Goal: Transaction & Acquisition: Purchase product/service

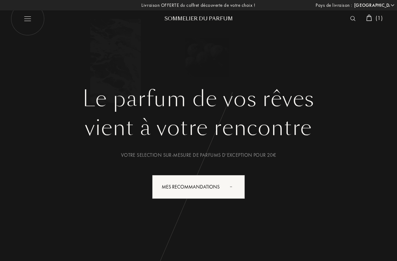
select select "FR"
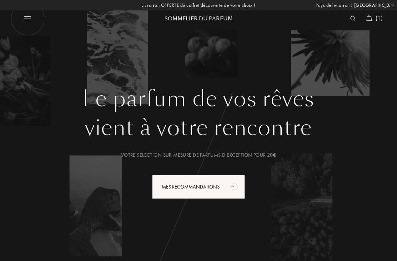
click at [379, 16] on span "( 1 )" at bounding box center [378, 17] width 7 height 7
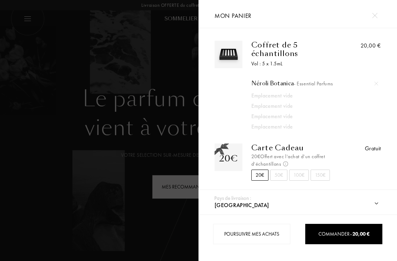
click at [376, 13] on img at bounding box center [374, 15] width 5 height 5
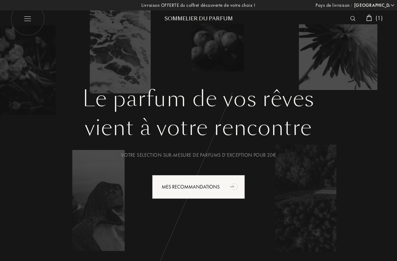
click at [370, 15] on img at bounding box center [369, 18] width 6 height 6
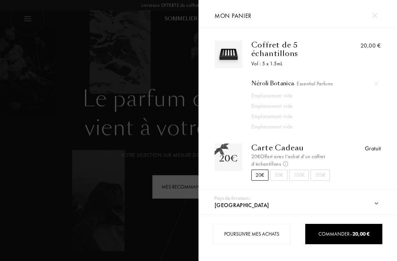
click at [296, 80] on span "- Essential Parfums" at bounding box center [313, 83] width 39 height 6
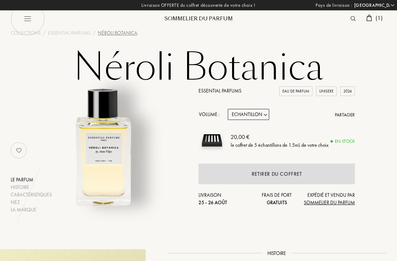
select select "FR"
click at [378, 16] on span "( 1 )" at bounding box center [378, 17] width 7 height 7
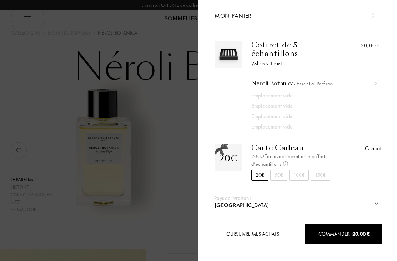
click at [376, 83] on img at bounding box center [376, 84] width 4 height 4
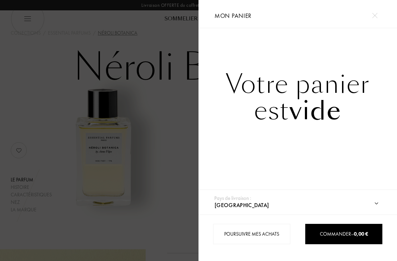
click at [378, 13] on div at bounding box center [374, 15] width 12 height 12
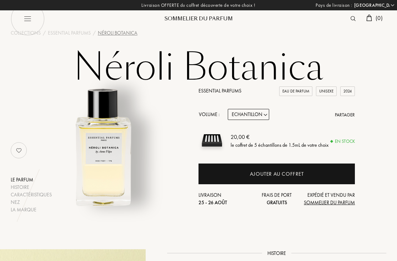
click at [213, 21] on div "Sommelier du Parfum" at bounding box center [199, 18] width 86 height 7
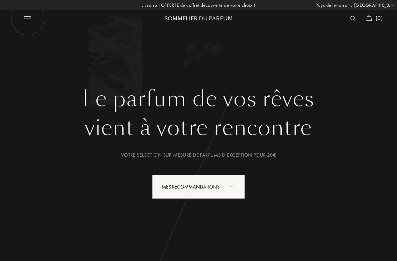
select select "FR"
click at [18, 17] on img at bounding box center [28, 19] width 34 height 34
select select "FR"
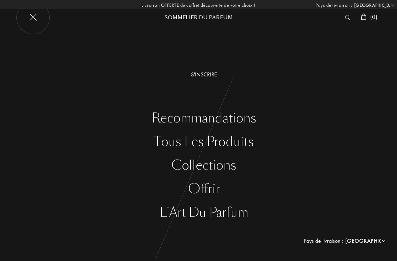
click at [239, 142] on div "Tous les produits" at bounding box center [204, 142] width 386 height 15
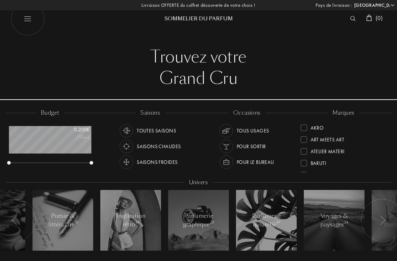
select select "FR"
click at [228, 160] on img at bounding box center [226, 162] width 10 height 10
click at [128, 124] on div at bounding box center [127, 131] width 14 height 14
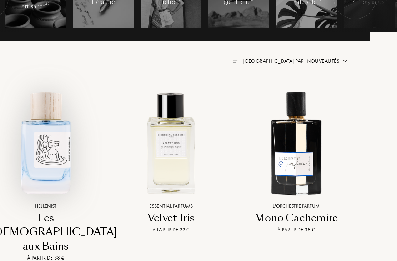
scroll to position [222, 27]
click at [39, 159] on img at bounding box center [46, 142] width 113 height 113
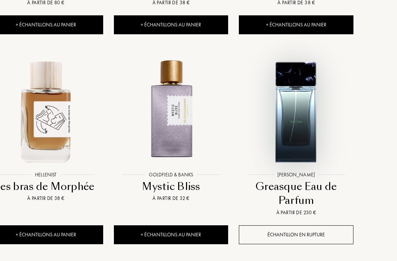
scroll to position [673, 27]
click at [309, 102] on img at bounding box center [296, 111] width 113 height 113
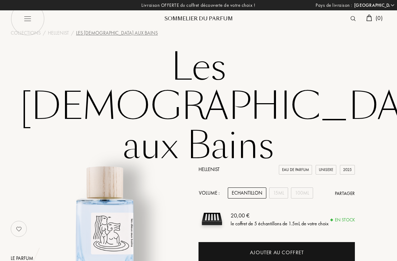
select select "FR"
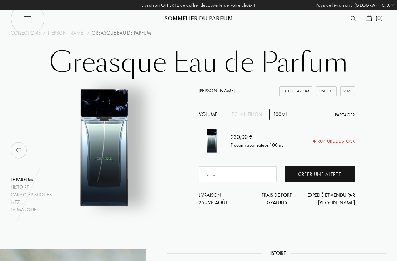
select select "FR"
click at [218, 17] on div "Sommelier du Parfum" at bounding box center [199, 18] width 86 height 7
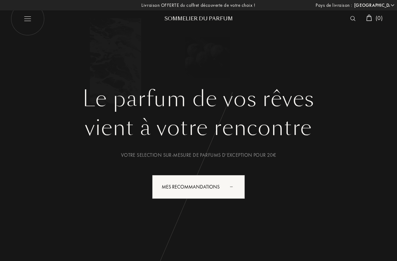
select select "FR"
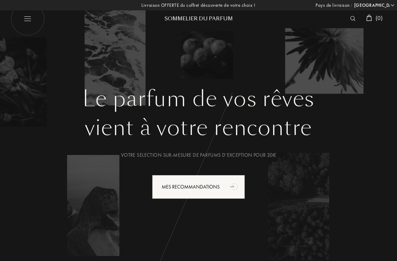
click at [183, 22] on div "Sommelier du Parfum" at bounding box center [199, 18] width 86 height 7
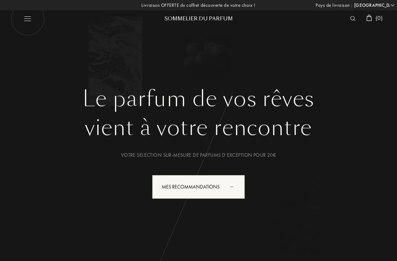
select select "FR"
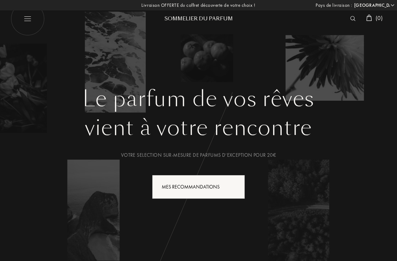
click at [178, 187] on div "Mes Recommandations" at bounding box center [198, 187] width 93 height 24
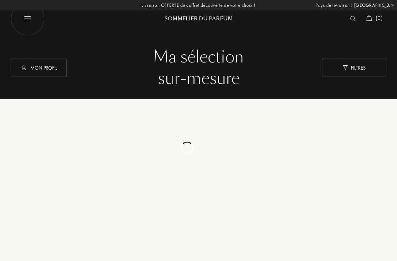
select select "FR"
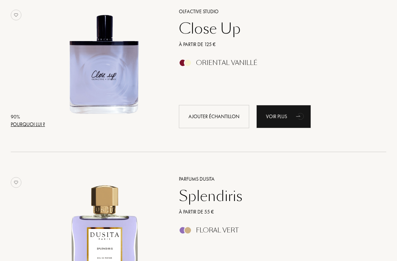
scroll to position [1111, 0]
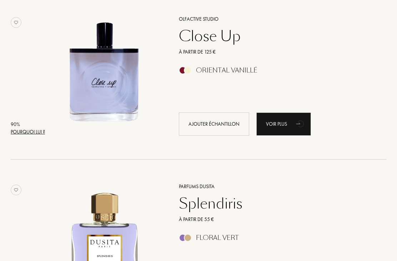
click at [79, 85] on img at bounding box center [104, 72] width 116 height 116
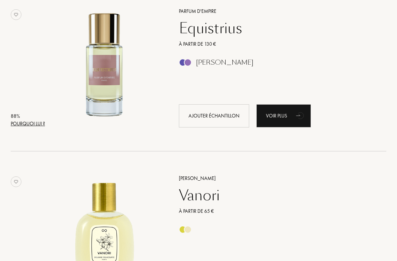
scroll to position [1451, 0]
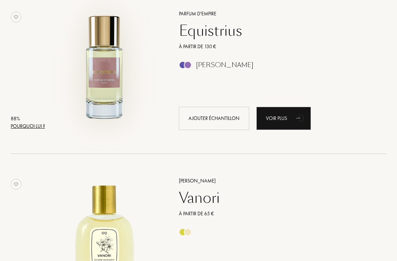
click at [107, 97] on img at bounding box center [104, 67] width 116 height 116
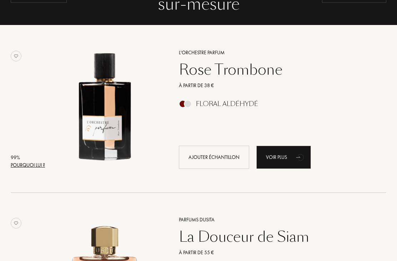
scroll to position [0, 0]
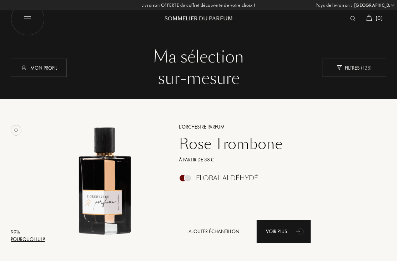
click at [33, 69] on div "Mon profil" at bounding box center [39, 68] width 56 height 18
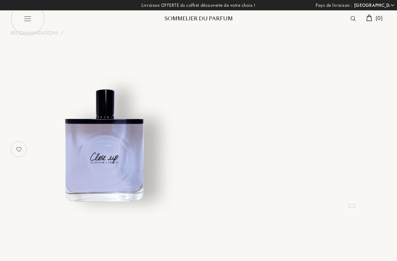
select select "FR"
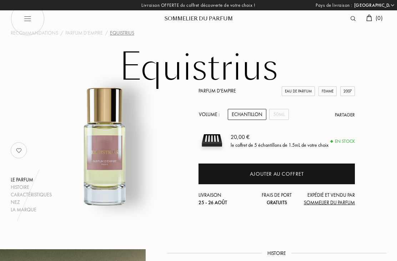
select select "FR"
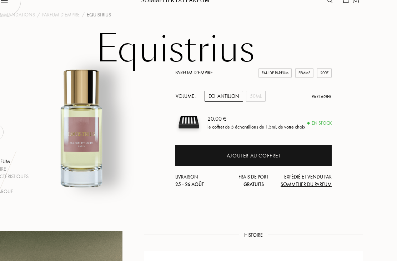
scroll to position [0, 23]
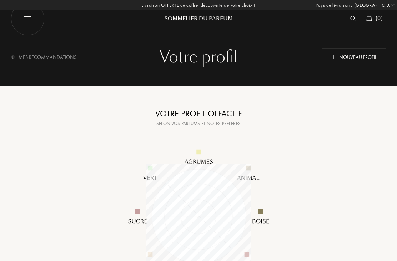
select select "FR"
click at [16, 55] on div "Mes Recommandations" at bounding box center [48, 56] width 75 height 17
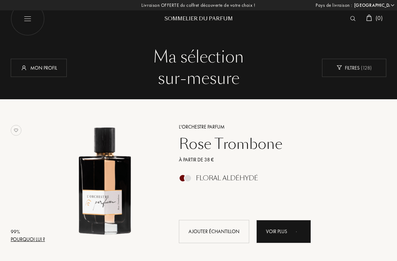
select select "FR"
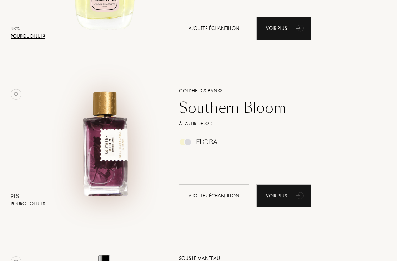
scroll to position [705, 0]
click at [102, 141] on img at bounding box center [104, 144] width 116 height 116
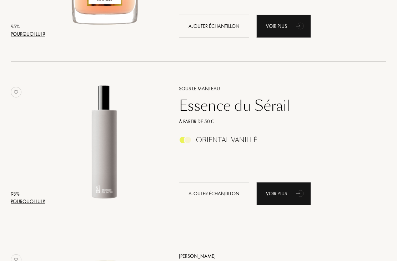
scroll to position [367, 0]
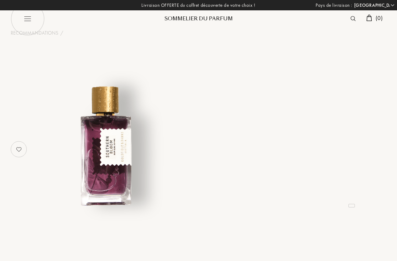
select select "FR"
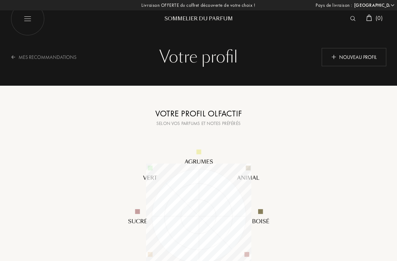
select select "FR"
click at [21, 56] on div "Mes Recommandations" at bounding box center [48, 56] width 75 height 17
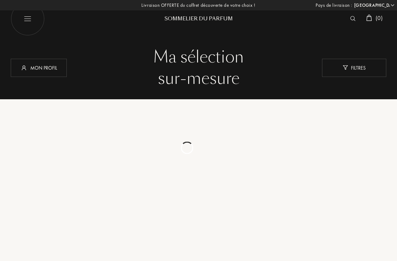
select select "FR"
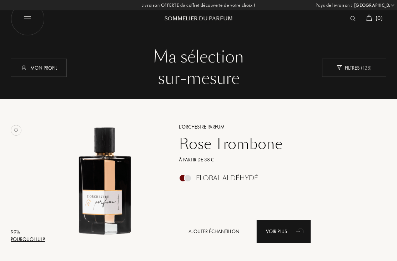
click at [352, 17] on img at bounding box center [352, 18] width 5 height 5
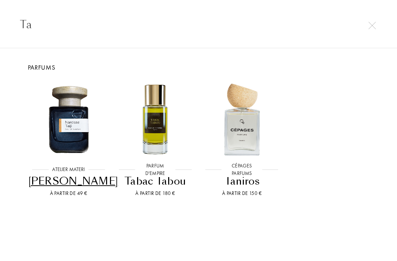
type input "T"
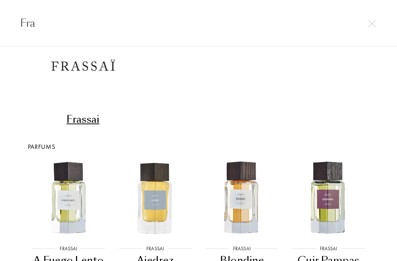
scroll to position [55, 0]
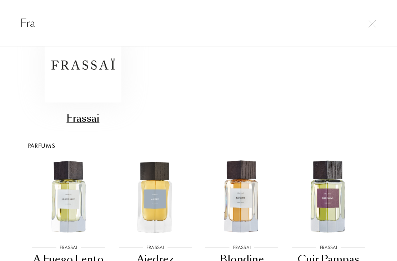
type input "Fra"
click at [68, 67] on img at bounding box center [83, 64] width 77 height 77
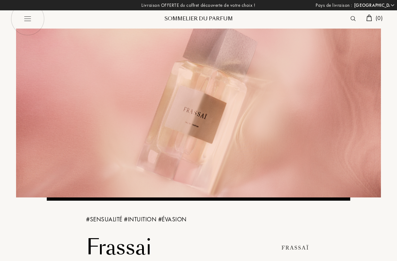
select select "FR"
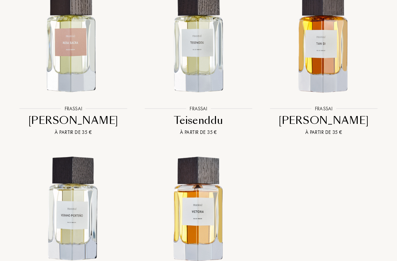
scroll to position [955, 0]
click at [205, 55] on img at bounding box center [198, 41] width 113 height 113
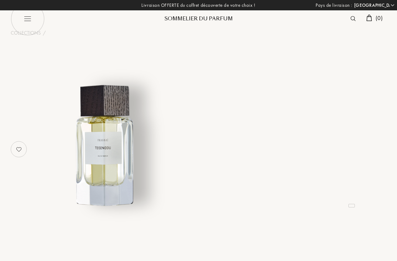
select select "FR"
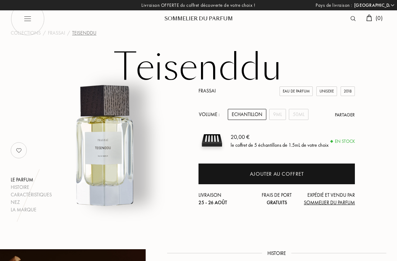
click at [280, 115] on div "9mL" at bounding box center [277, 114] width 17 height 11
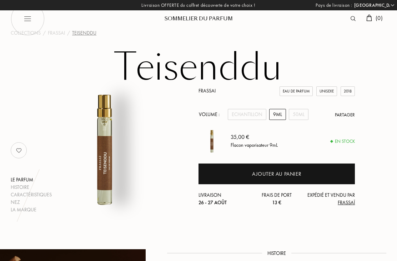
click at [299, 115] on div "50mL" at bounding box center [299, 114] width 20 height 11
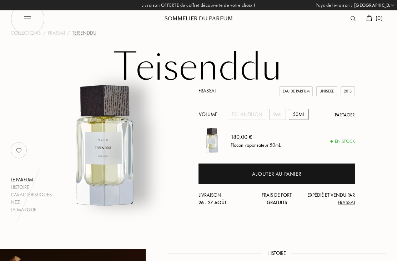
click at [277, 115] on div "9mL" at bounding box center [277, 114] width 17 height 11
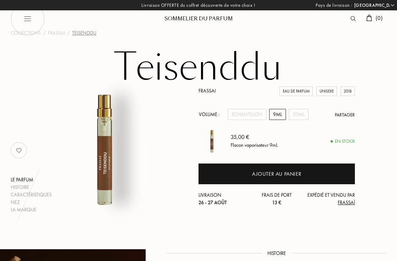
click at [316, 177] on div "Ajouter au panier" at bounding box center [276, 173] width 156 height 21
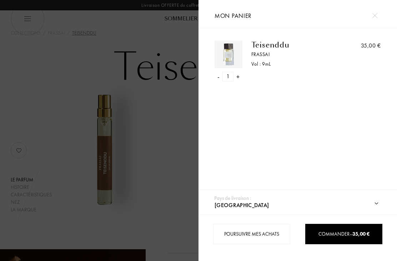
click at [343, 235] on span "Commander – 35,00 €" at bounding box center [343, 234] width 51 height 6
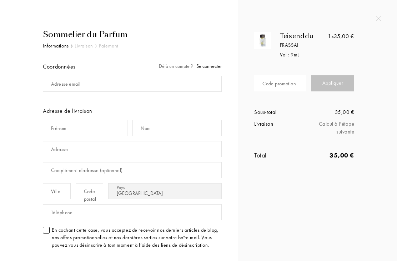
select select "FR"
click at [292, 86] on div "Code promotion" at bounding box center [279, 83] width 34 height 7
click at [343, 82] on div "Appliquer" at bounding box center [332, 83] width 43 height 16
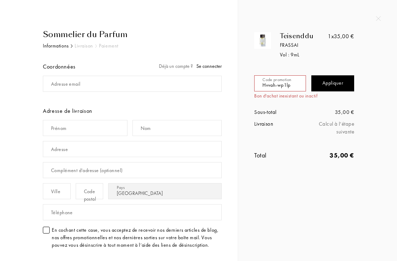
click at [297, 86] on input "Hvvah-wp1lp" at bounding box center [280, 83] width 52 height 16
type input "H"
type input "HVVAH-WP1LP"
click at [345, 87] on div "Appliquer" at bounding box center [332, 83] width 43 height 16
click at [385, 12] on div "Teisenddu Frassai Vol : 9 mL 1x 35,00 € Code promotion HVVAH-WP1LP Appliquer So…" at bounding box center [317, 87] width 159 height 174
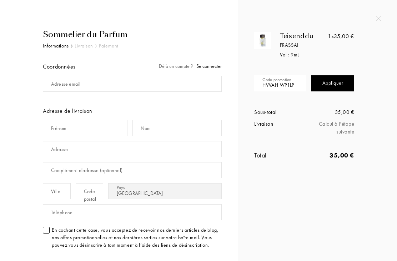
click at [380, 16] on img at bounding box center [378, 18] width 5 height 5
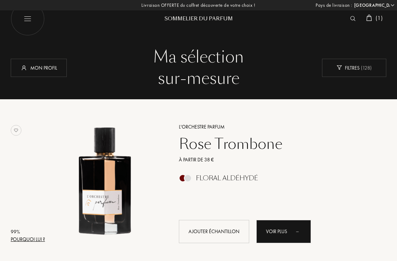
select select "FR"
click at [222, 22] on div "Sommelier du Parfum" at bounding box center [199, 18] width 86 height 7
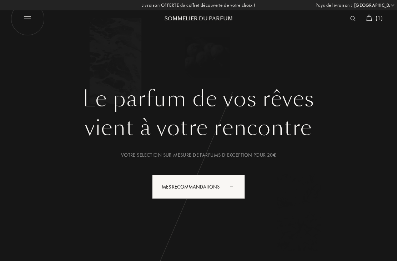
select select "FR"
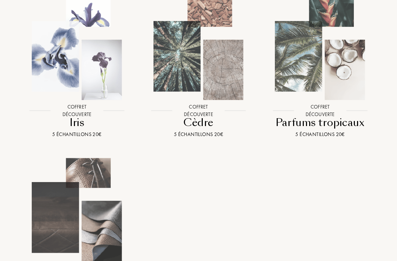
scroll to position [812, 0]
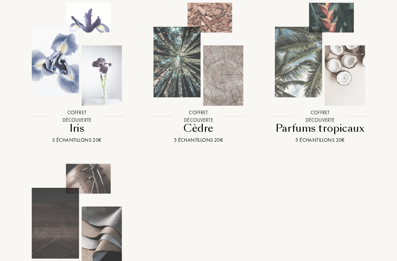
click at [96, 91] on img at bounding box center [77, 55] width 110 height 110
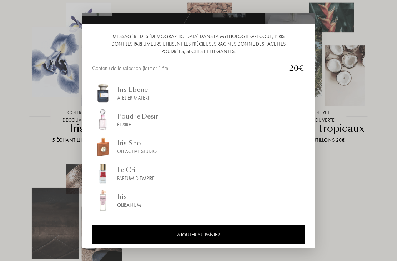
scroll to position [0, 0]
click at [322, 223] on div at bounding box center [198, 130] width 397 height 261
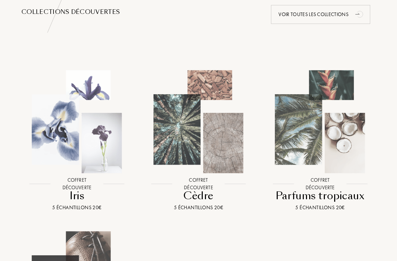
scroll to position [744, 0]
click at [327, 140] on img at bounding box center [320, 122] width 110 height 110
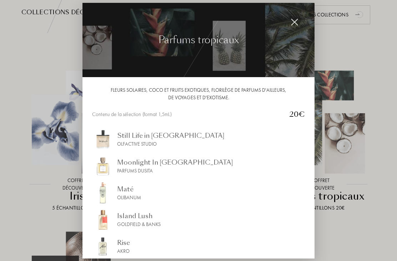
scroll to position [0, 0]
click at [296, 26] on img at bounding box center [294, 22] width 8 height 8
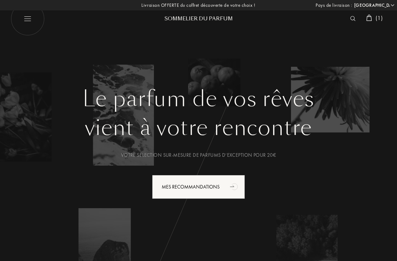
click at [370, 15] on img at bounding box center [369, 18] width 6 height 6
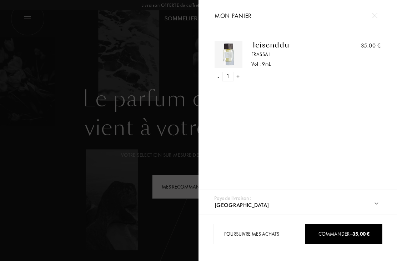
click at [283, 41] on div "Teisenddu" at bounding box center [295, 45] width 88 height 9
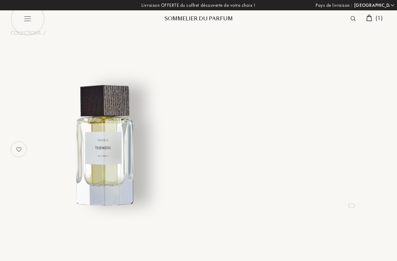
select select "FR"
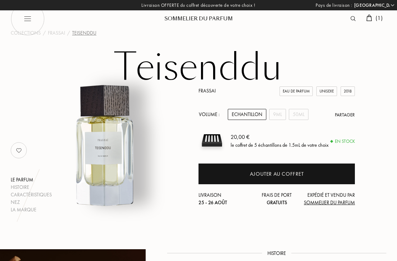
click at [283, 112] on div "9mL" at bounding box center [277, 114] width 17 height 11
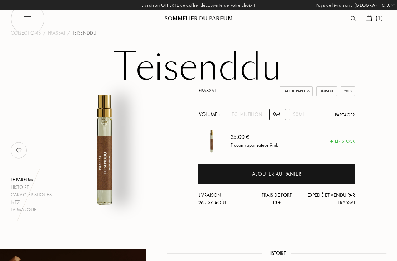
click at [299, 111] on div "50mL" at bounding box center [299, 114] width 20 height 11
